Goal: Check status: Check status

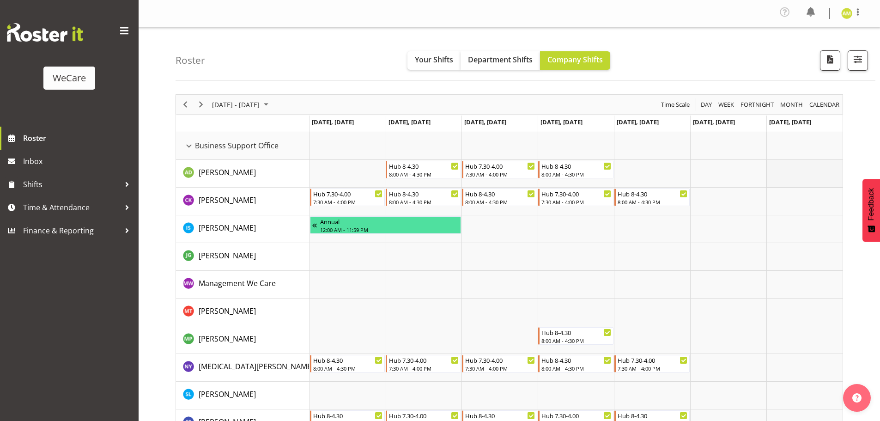
click at [816, 182] on td "Timeline Week of September 2, 2025" at bounding box center [805, 174] width 76 height 28
click at [192, 143] on div "Business Support Office resource" at bounding box center [189, 146] width 12 height 12
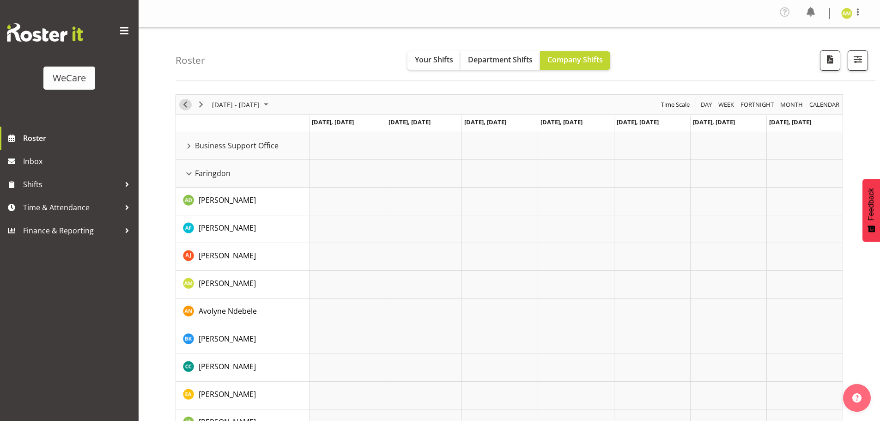
click at [186, 103] on span "Previous" at bounding box center [185, 105] width 11 height 12
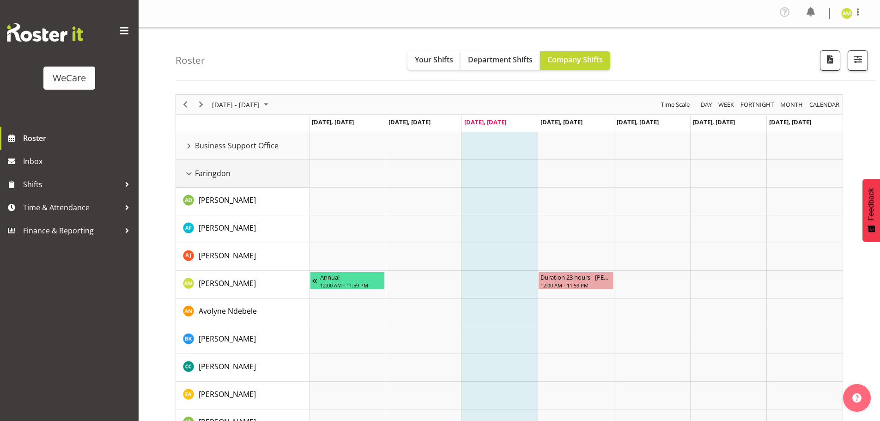
click at [186, 174] on div "Faringdon resource" at bounding box center [189, 174] width 12 height 12
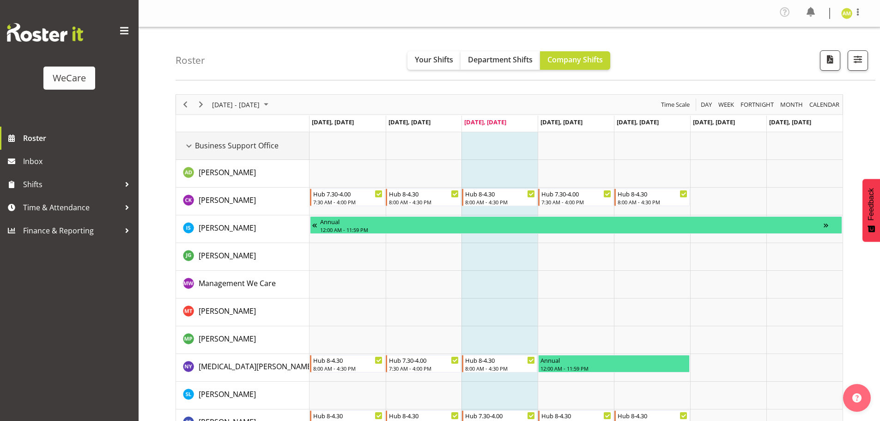
click at [189, 143] on div "Business Support Office resource" at bounding box center [189, 146] width 12 height 12
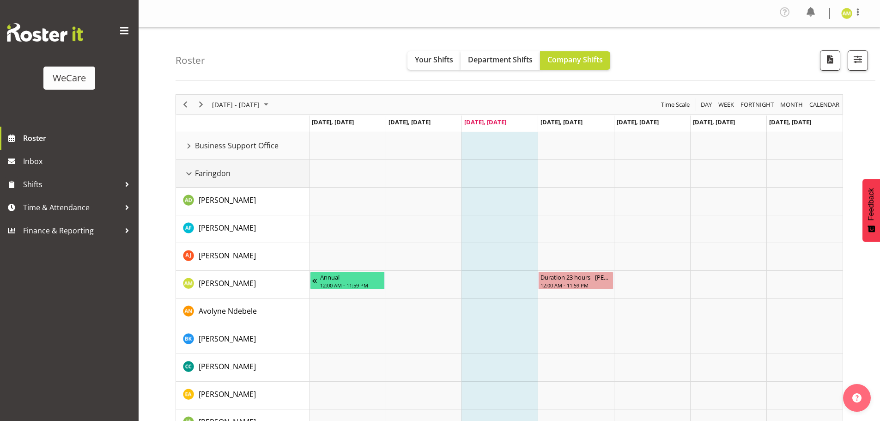
click at [188, 172] on div "Faringdon resource" at bounding box center [189, 174] width 12 height 12
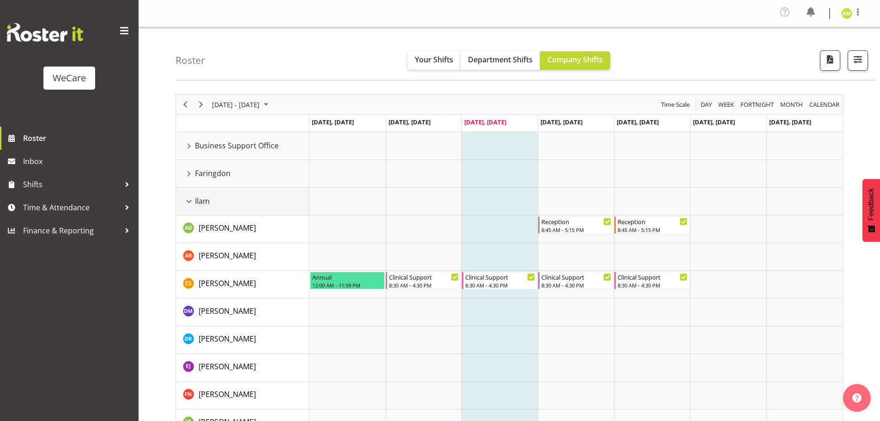
click at [187, 200] on div "Ilam resource" at bounding box center [189, 201] width 12 height 12
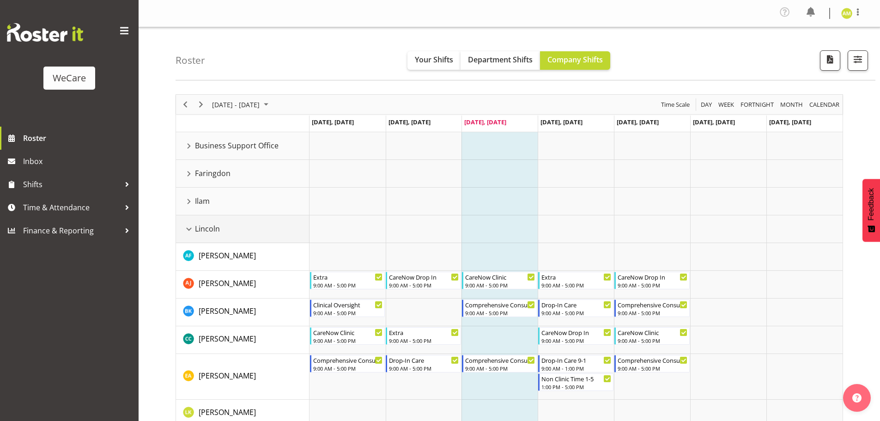
click at [189, 226] on div "Lincoln resource" at bounding box center [189, 229] width 12 height 12
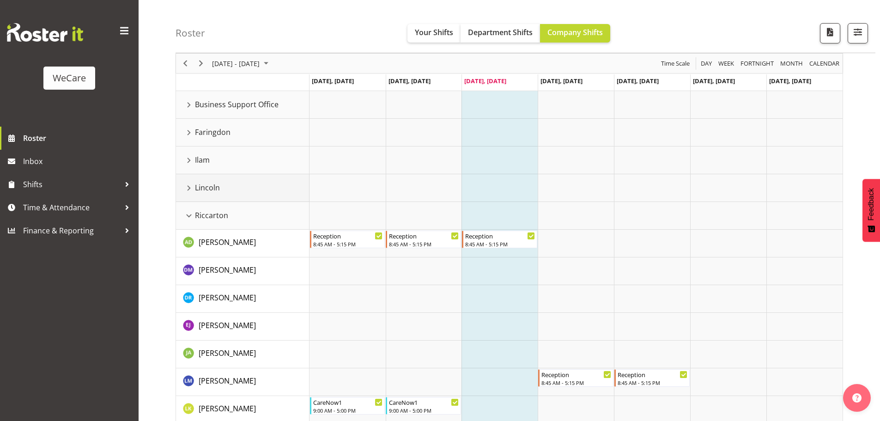
scroll to position [92, 0]
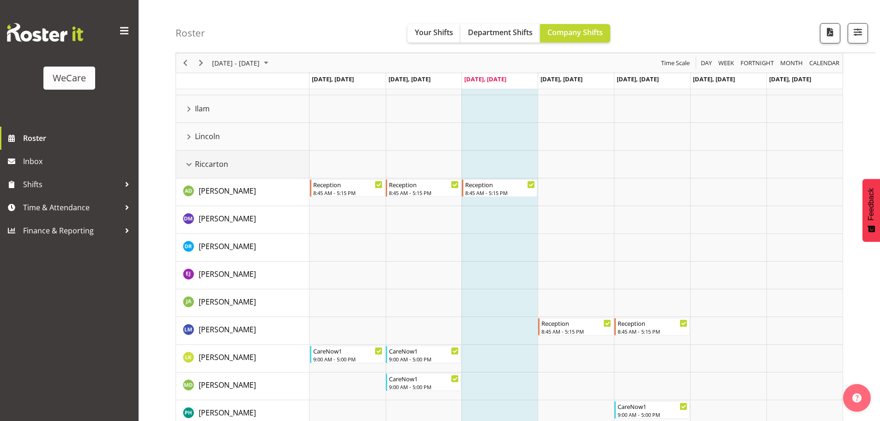
click at [189, 159] on div "Riccarton resource" at bounding box center [189, 164] width 12 height 12
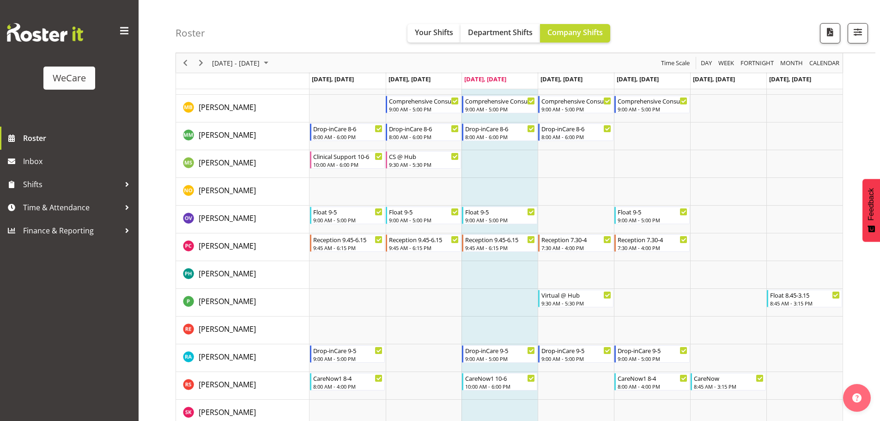
scroll to position [1017, 0]
